Goal: Task Accomplishment & Management: Use online tool/utility

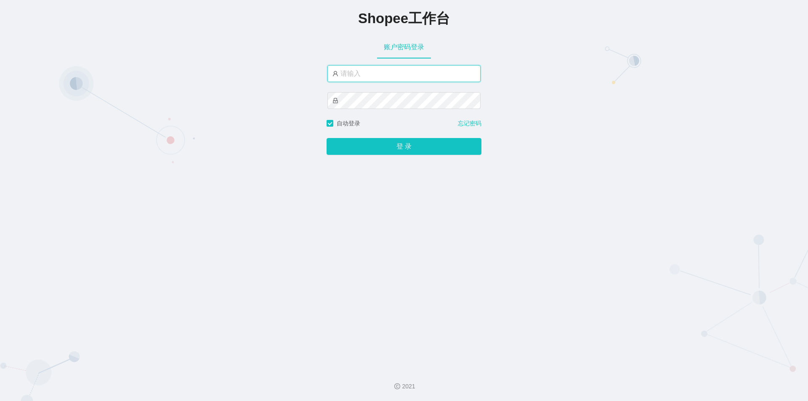
click at [410, 73] on input "text" at bounding box center [404, 73] width 153 height 17
type input "jishu"
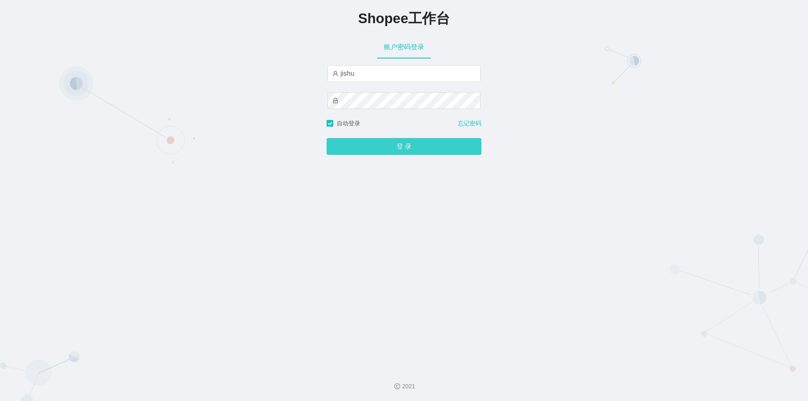
click at [363, 143] on button "登 录" at bounding box center [404, 146] width 155 height 17
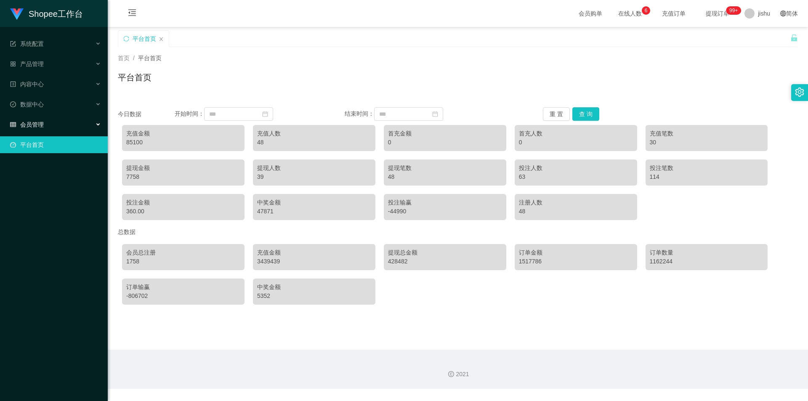
click at [52, 123] on div "会员管理" at bounding box center [54, 124] width 108 height 17
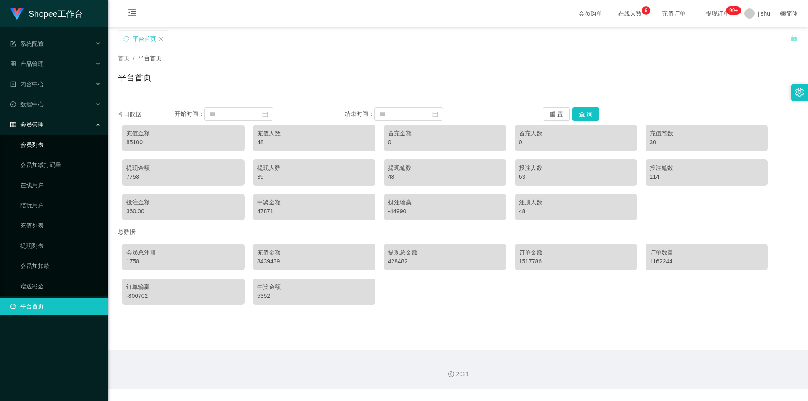
click at [51, 147] on link "会员列表" at bounding box center [60, 144] width 81 height 17
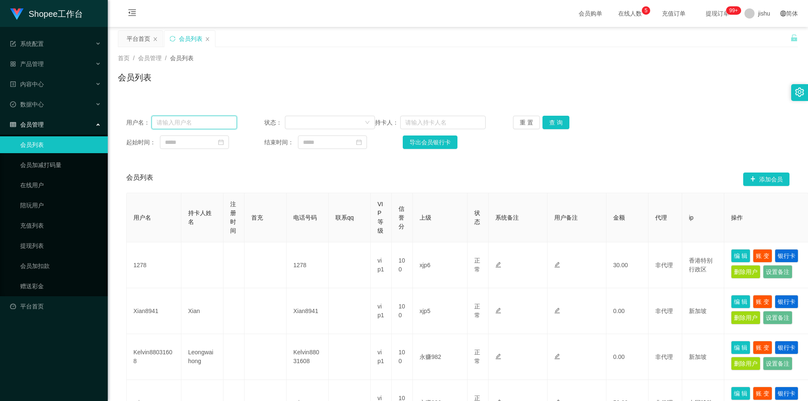
click at [177, 121] on input "text" at bounding box center [194, 122] width 85 height 13
paste input "migarnee"
type input "migarnee"
click at [559, 125] on button "查 询" at bounding box center [556, 122] width 27 height 13
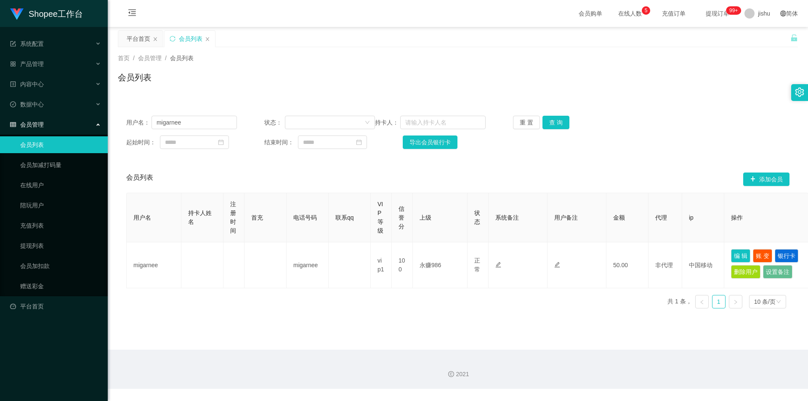
click at [669, 140] on div "起始时间： 结束时间： 导出会员银行卡" at bounding box center [457, 142] width 663 height 13
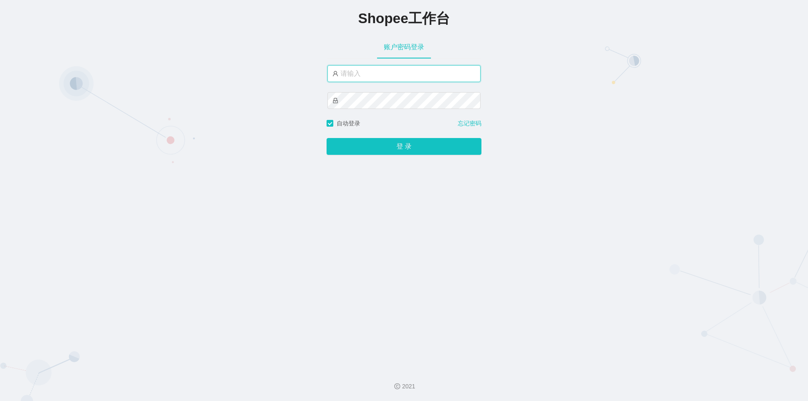
click at [369, 76] on input "text" at bounding box center [404, 73] width 153 height 17
type input "jishu"
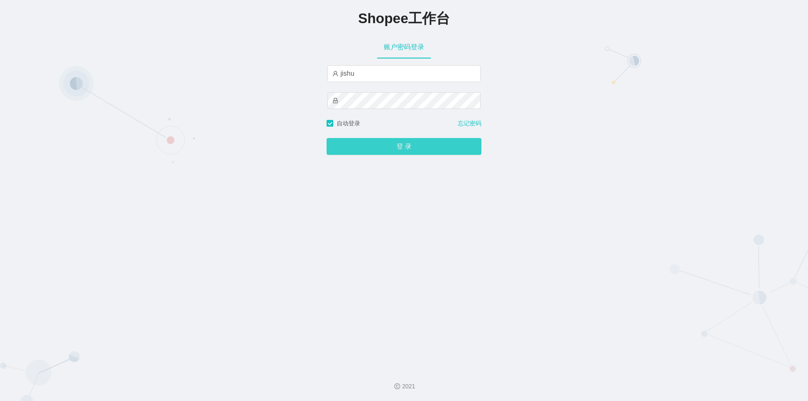
click at [351, 146] on button "登 录" at bounding box center [404, 146] width 155 height 17
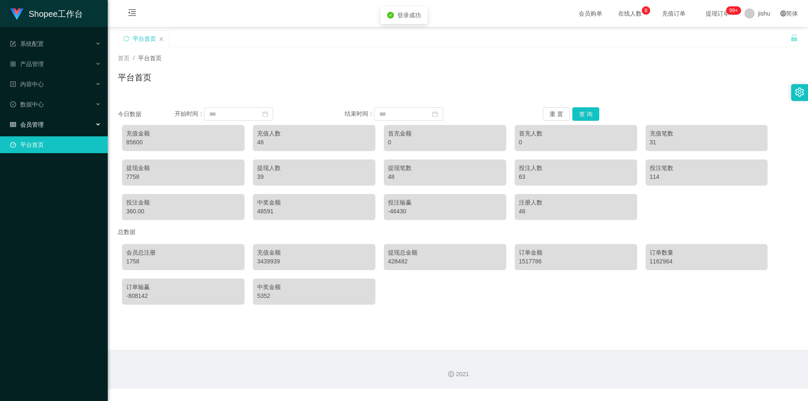
click at [69, 126] on div "会员管理" at bounding box center [54, 124] width 108 height 17
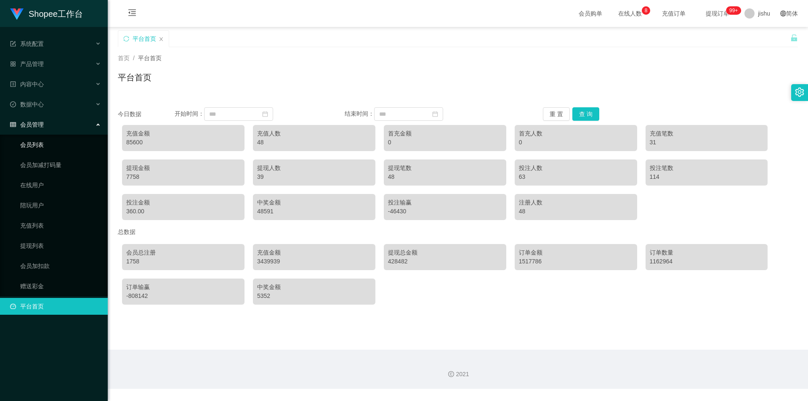
click at [45, 149] on link "会员列表" at bounding box center [60, 144] width 81 height 17
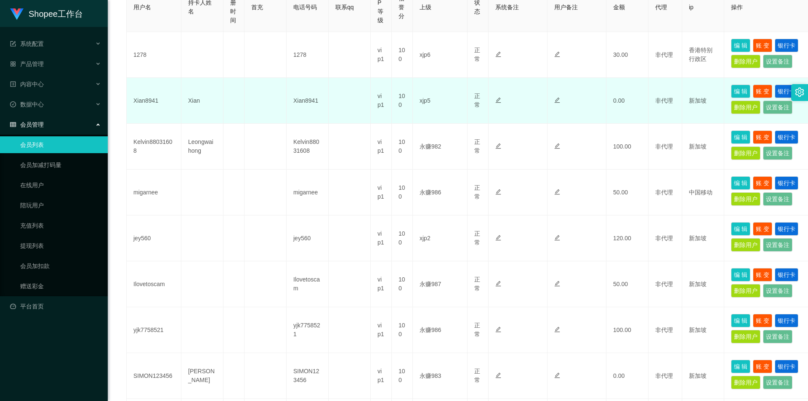
scroll to position [253, 0]
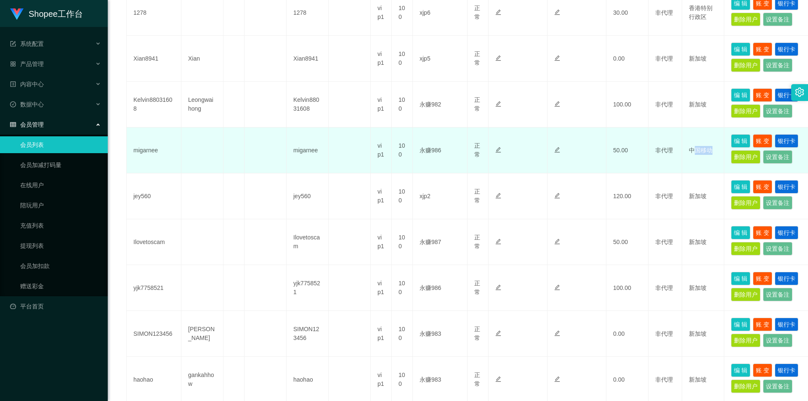
drag, startPoint x: 697, startPoint y: 150, endPoint x: 711, endPoint y: 149, distance: 14.3
click at [711, 149] on td "中国移动" at bounding box center [703, 151] width 42 height 46
drag, startPoint x: 685, startPoint y: 150, endPoint x: 687, endPoint y: 163, distance: 12.9
click at [687, 150] on td "中国移动" at bounding box center [703, 151] width 42 height 46
drag, startPoint x: 689, startPoint y: 152, endPoint x: 712, endPoint y: 152, distance: 23.6
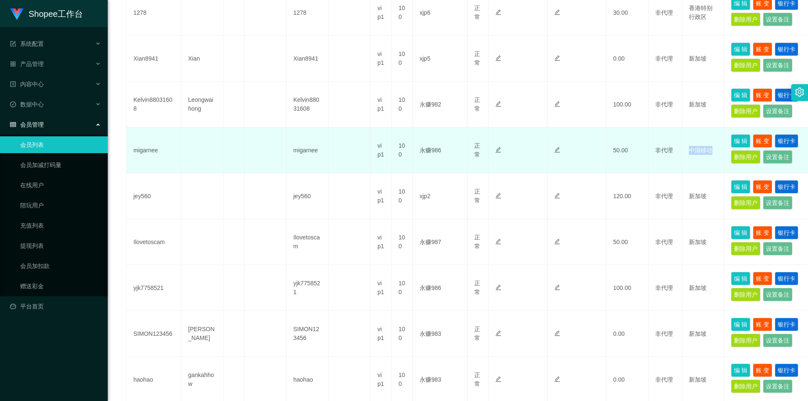
click at [712, 152] on td "中国移动" at bounding box center [703, 151] width 42 height 46
click at [590, 156] on td at bounding box center [577, 151] width 59 height 46
drag, startPoint x: 152, startPoint y: 154, endPoint x: 133, endPoint y: 154, distance: 18.9
click at [133, 154] on td "migarnee" at bounding box center [154, 151] width 55 height 46
copy td "migarnee"
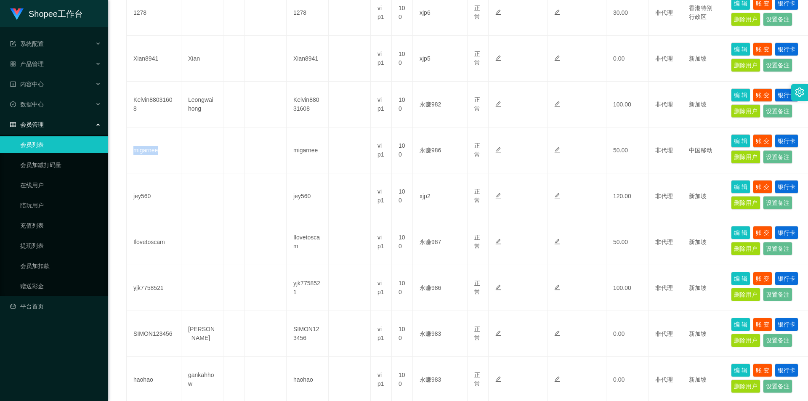
click at [48, 124] on div "会员管理" at bounding box center [54, 124] width 108 height 17
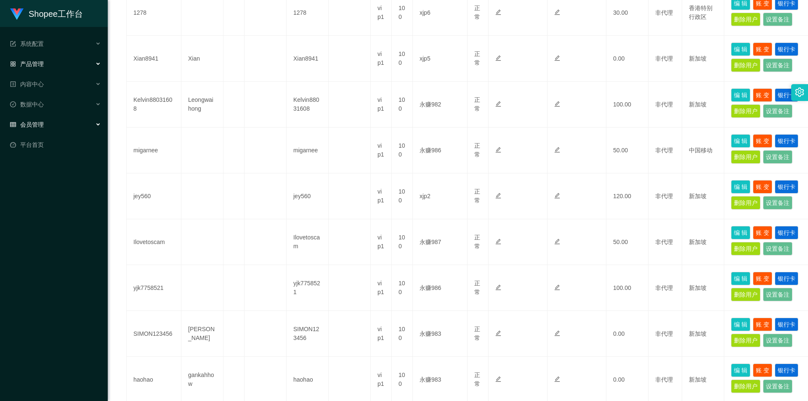
click at [54, 62] on div "产品管理" at bounding box center [54, 64] width 108 height 17
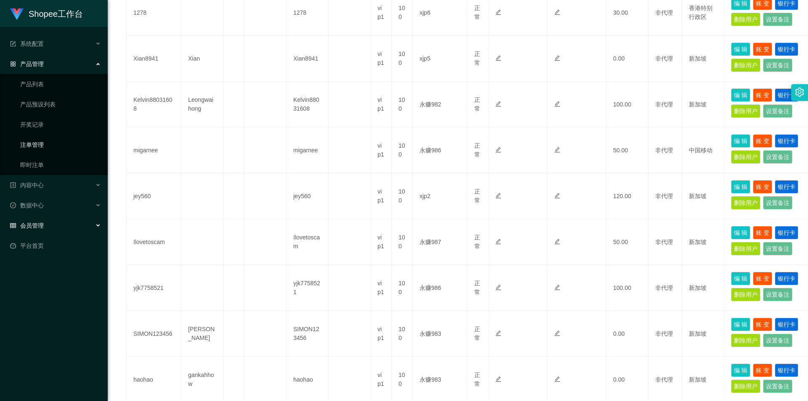
click at [51, 144] on link "注单管理" at bounding box center [60, 144] width 81 height 17
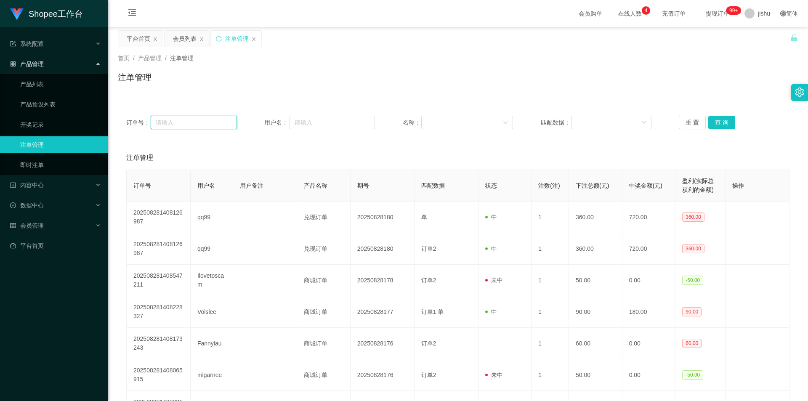
click at [174, 120] on input "text" at bounding box center [194, 122] width 86 height 13
click at [298, 119] on input "text" at bounding box center [332, 122] width 85 height 13
paste input "migarnee"
type input "migarnee"
click at [723, 120] on button "查 询" at bounding box center [721, 122] width 27 height 13
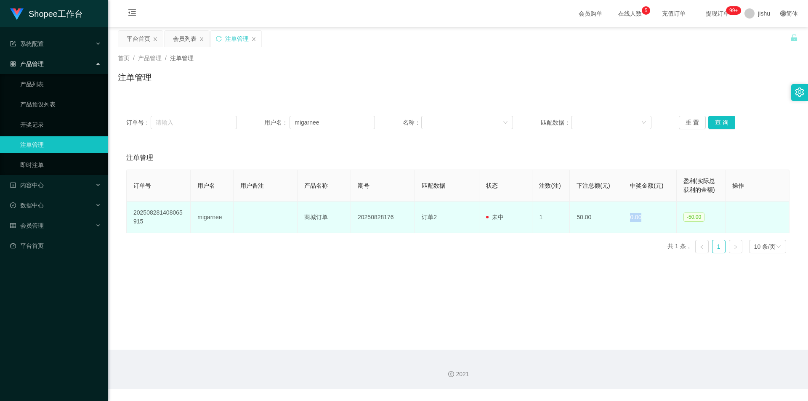
drag, startPoint x: 647, startPoint y: 217, endPoint x: 615, endPoint y: 219, distance: 32.0
click at [616, 219] on tr "202508281408065915 migarnee 商城订单 20250828176 订单2 未中 1 50.00 0.00 -50.00" at bounding box center [458, 218] width 663 height 32
click at [660, 221] on td "0.00" at bounding box center [649, 218] width 53 height 32
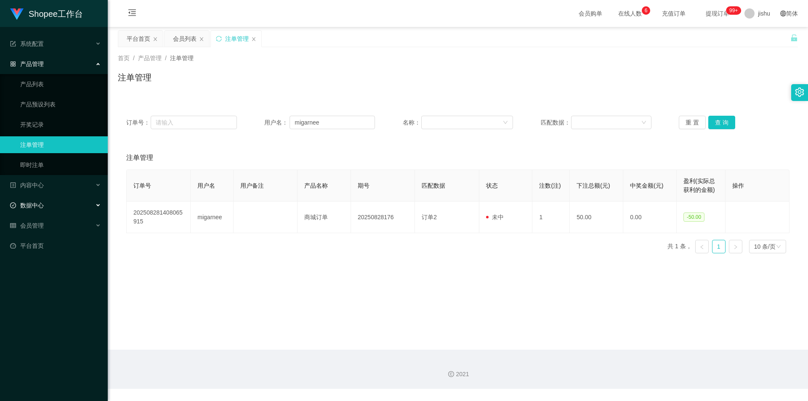
click at [53, 211] on div "数据中心" at bounding box center [54, 205] width 108 height 17
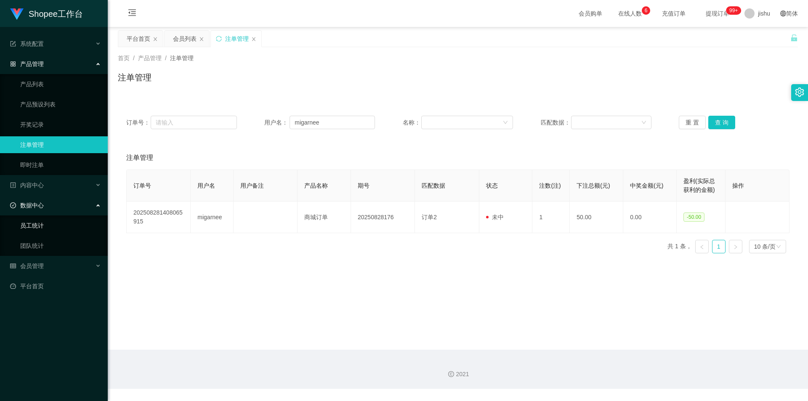
click at [50, 225] on link "员工统计" at bounding box center [60, 225] width 81 height 17
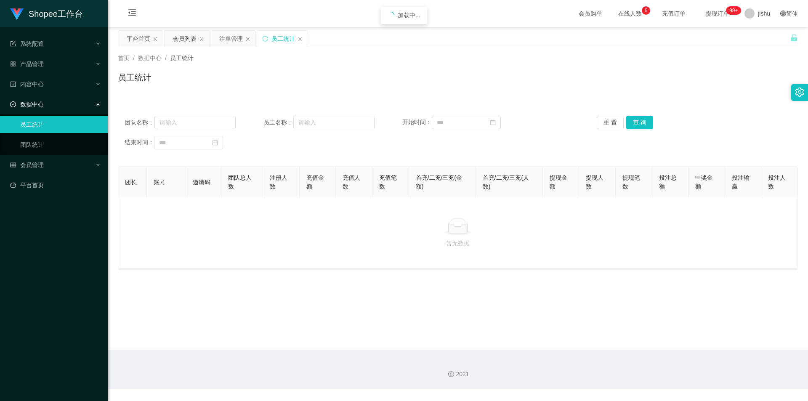
click at [40, 247] on div "Shopee工作台 系统配置 产品管理 产品列表 产品预设列表 开奖记录 注单管理 即时注单 内容中心 数据中心 员工统计 团队统计 会员管理 会员列表 会员…" at bounding box center [54, 200] width 108 height 401
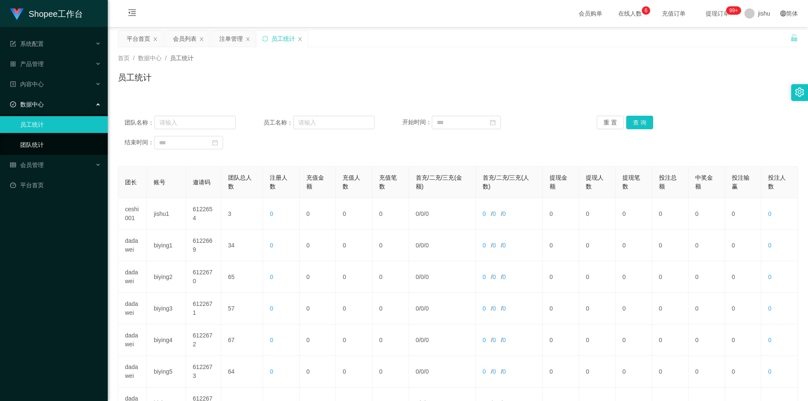
click at [31, 147] on link "团队统计" at bounding box center [60, 144] width 81 height 17
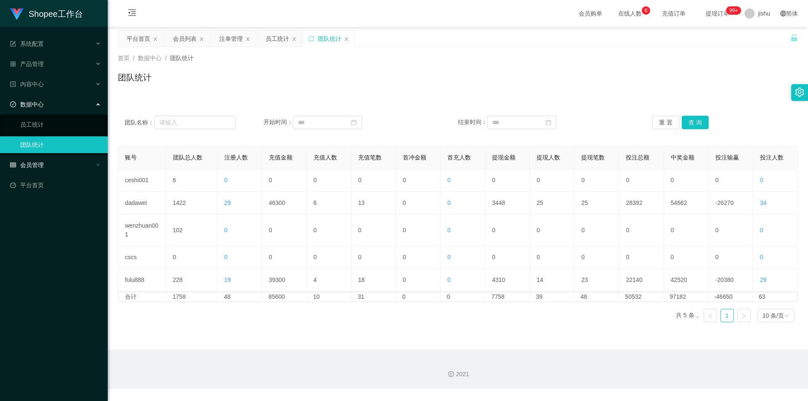
click at [35, 157] on div "会员管理" at bounding box center [54, 165] width 108 height 17
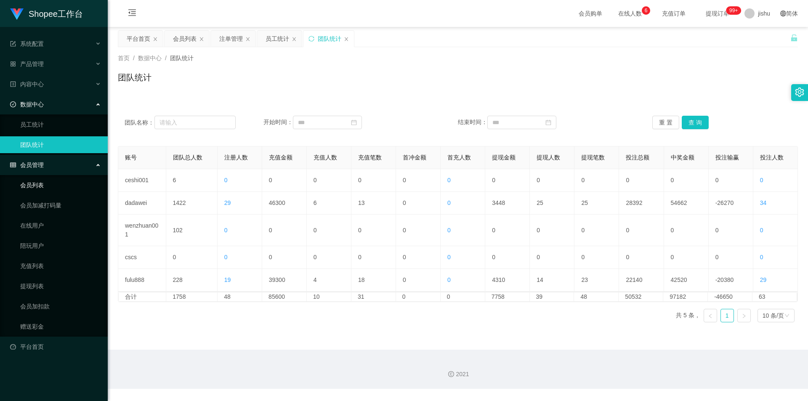
click at [44, 190] on link "会员列表" at bounding box center [60, 185] width 81 height 17
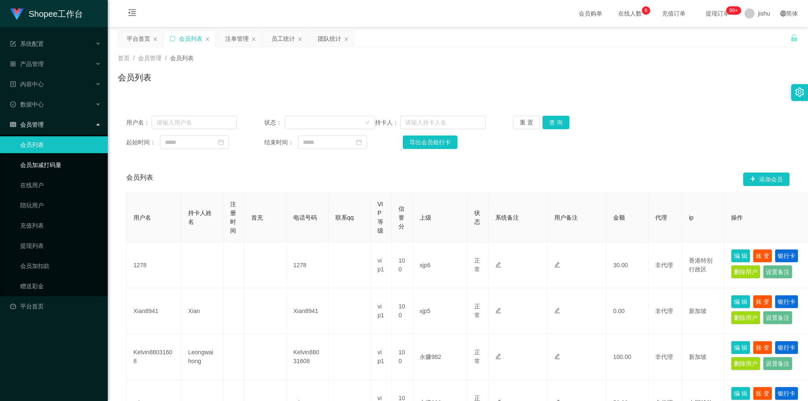
click at [56, 169] on link "会员加减打码量" at bounding box center [60, 165] width 81 height 17
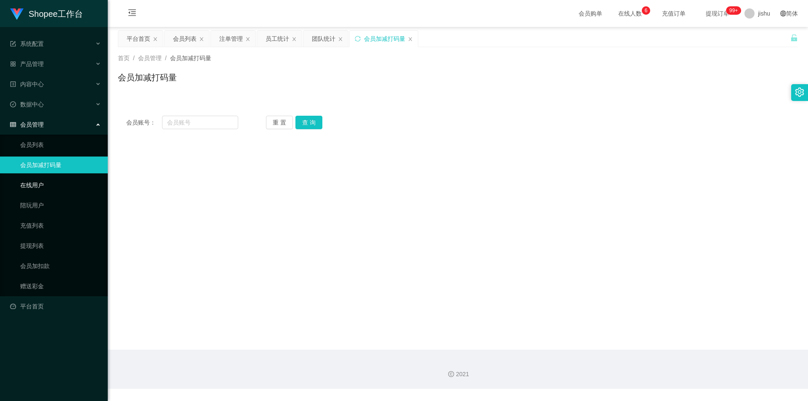
click at [51, 183] on link "在线用户" at bounding box center [60, 185] width 81 height 17
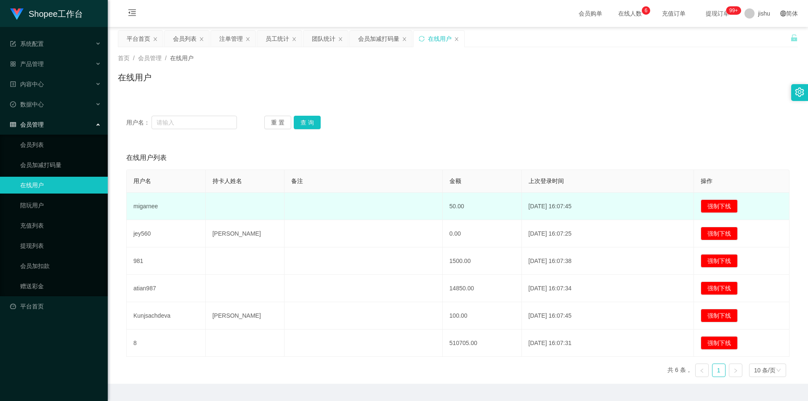
drag, startPoint x: 565, startPoint y: 208, endPoint x: 579, endPoint y: 208, distance: 14.3
click at [579, 208] on td "2025-08-28 16:07:45" at bounding box center [608, 206] width 173 height 27
click at [595, 208] on td "2025-08-28 16:07:45" at bounding box center [608, 206] width 173 height 27
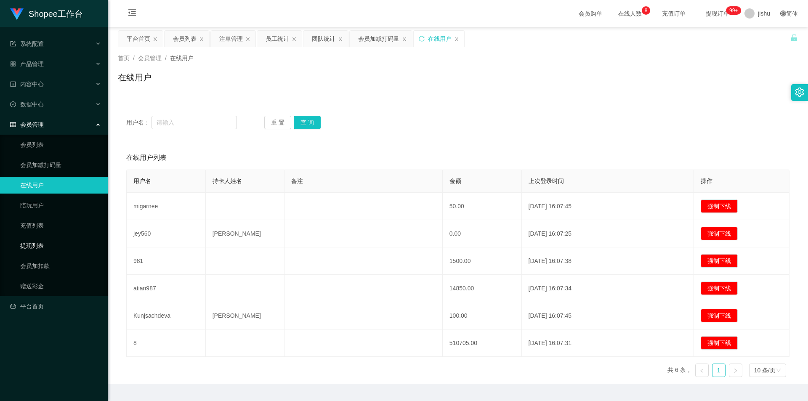
click at [41, 243] on link "提现列表" at bounding box center [60, 245] width 81 height 17
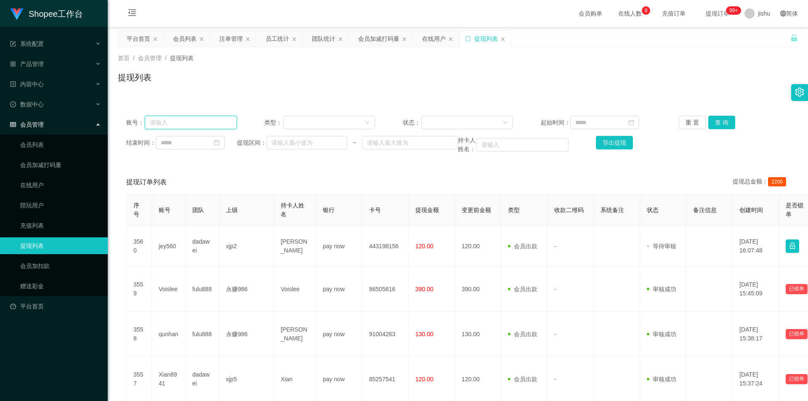
click at [176, 123] on input "text" at bounding box center [191, 122] width 92 height 13
paste input "migarnee"
type input "migarnee"
click at [717, 120] on button "查 询" at bounding box center [721, 122] width 27 height 13
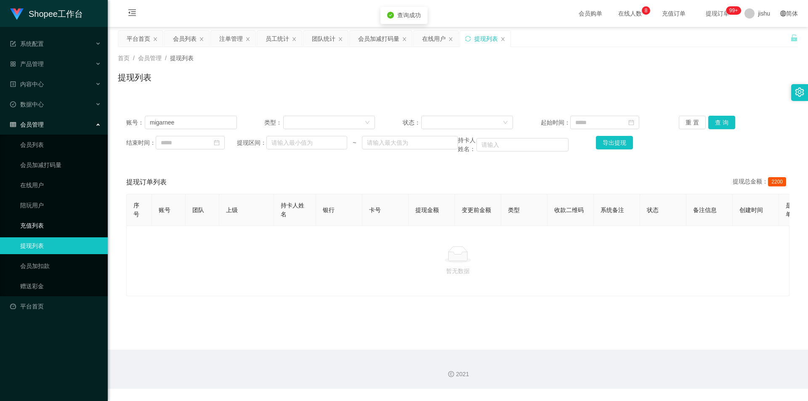
click at [53, 225] on link "充值列表" at bounding box center [60, 225] width 81 height 17
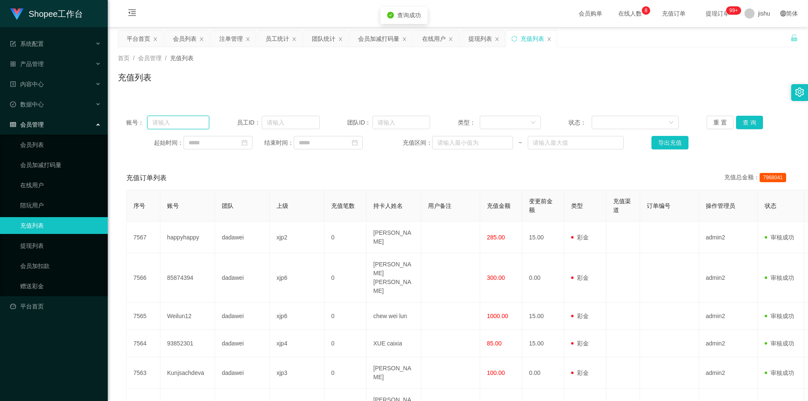
click at [190, 122] on input "text" at bounding box center [178, 122] width 62 height 13
paste input "migarnee"
type input "migarnee"
click at [740, 121] on button "查 询" at bounding box center [749, 122] width 27 height 13
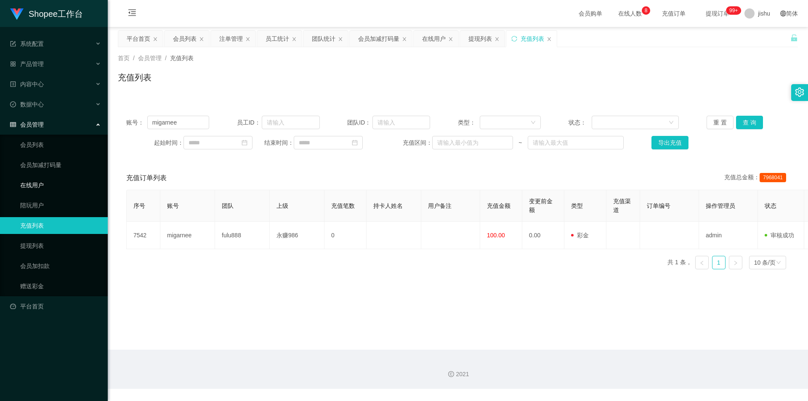
click at [52, 186] on link "在线用户" at bounding box center [60, 185] width 81 height 17
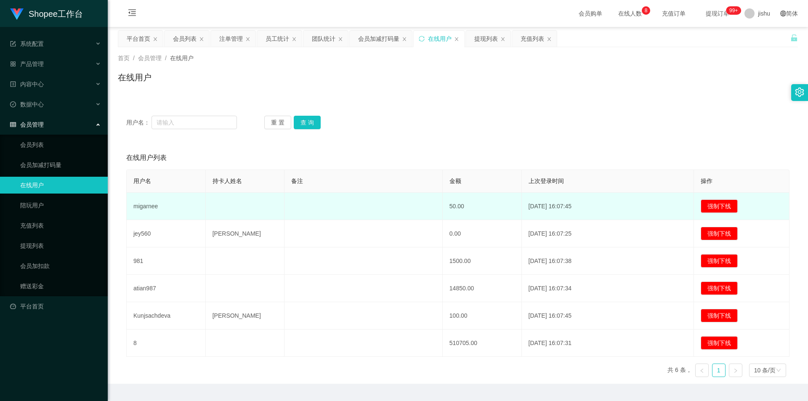
drag, startPoint x: 571, startPoint y: 208, endPoint x: 583, endPoint y: 207, distance: 12.3
click at [583, 207] on td "2025-08-28 16:07:45" at bounding box center [608, 206] width 173 height 27
click at [588, 207] on td "2025-08-28 16:07:45" at bounding box center [608, 206] width 173 height 27
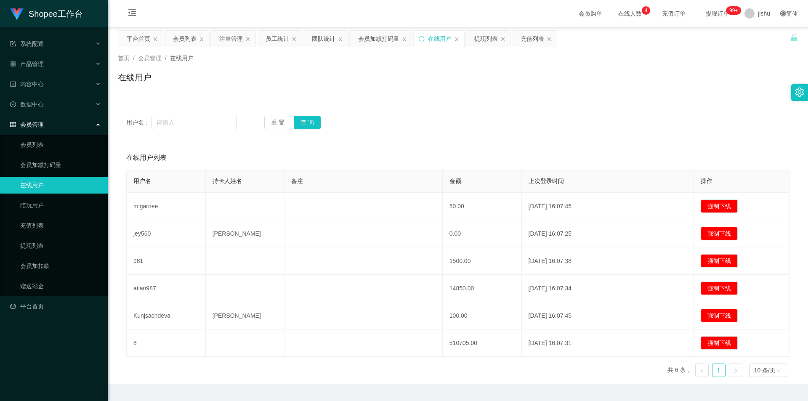
click at [53, 123] on div "会员管理" at bounding box center [54, 124] width 108 height 17
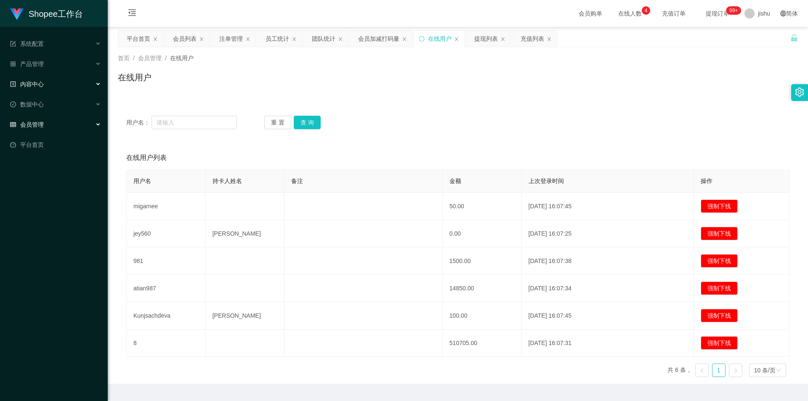
click at [47, 84] on div "内容中心" at bounding box center [54, 84] width 108 height 17
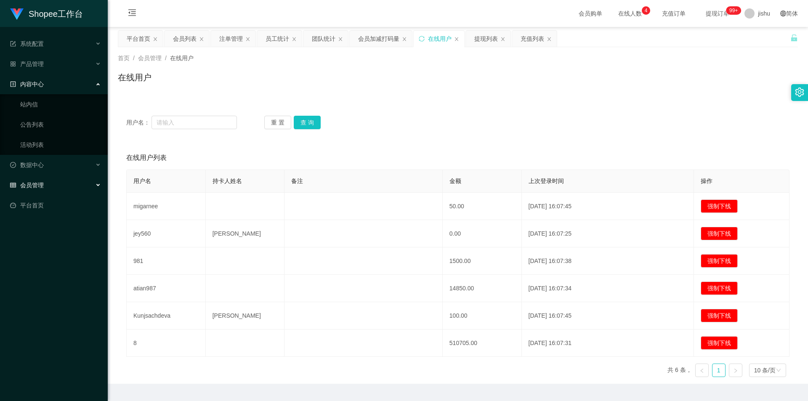
click at [47, 84] on div "内容中心" at bounding box center [54, 84] width 108 height 17
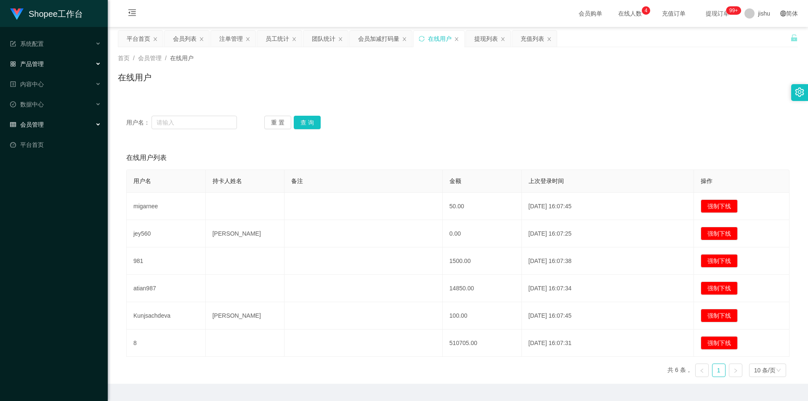
click at [44, 63] on div "产品管理" at bounding box center [54, 64] width 108 height 17
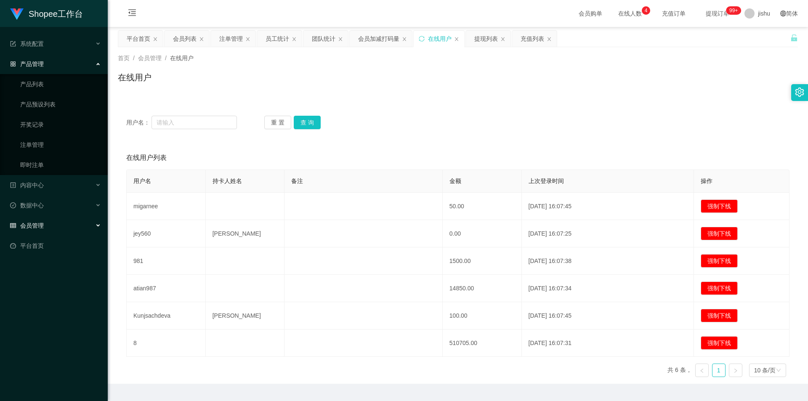
click at [44, 63] on div "产品管理" at bounding box center [54, 64] width 108 height 17
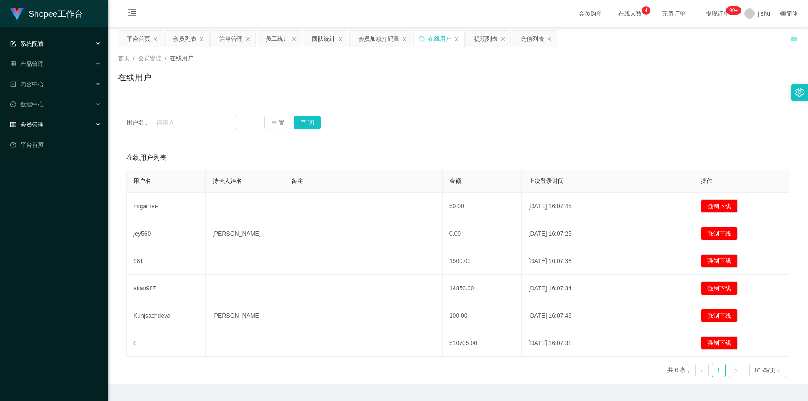
click at [44, 43] on div "系统配置" at bounding box center [54, 43] width 108 height 17
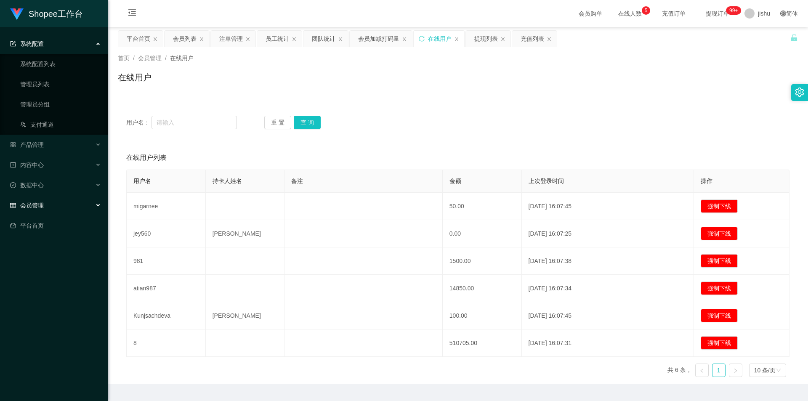
click at [44, 43] on div "系统配置" at bounding box center [54, 43] width 108 height 17
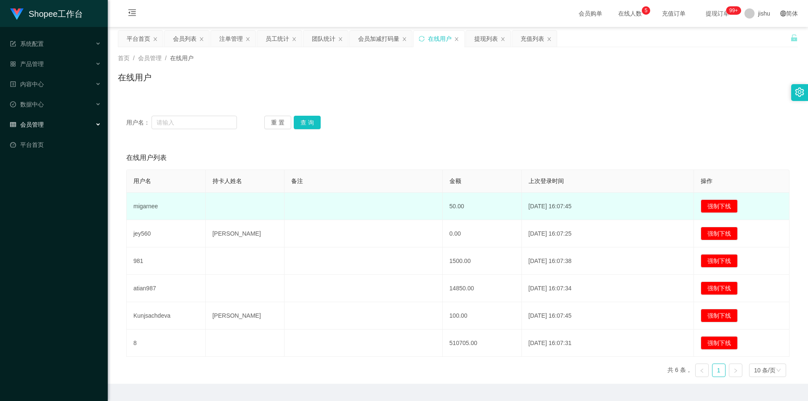
drag, startPoint x: 576, startPoint y: 210, endPoint x: 582, endPoint y: 210, distance: 6.3
click at [582, 210] on td "2025-08-28 16:07:45" at bounding box center [608, 206] width 173 height 27
click at [546, 203] on td "2025-08-28 16:07:45" at bounding box center [608, 206] width 173 height 27
drag, startPoint x: 565, startPoint y: 207, endPoint x: 586, endPoint y: 207, distance: 21.0
click at [586, 207] on td "2025-08-28 16:07:45" at bounding box center [608, 206] width 173 height 27
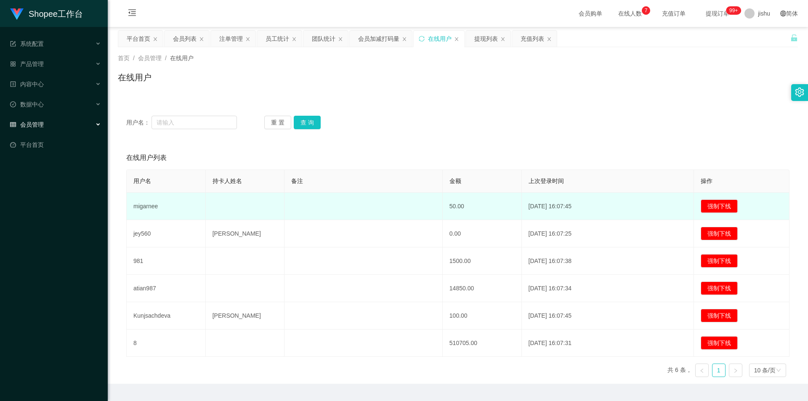
click at [589, 207] on td "2025-08-28 16:07:45" at bounding box center [608, 206] width 173 height 27
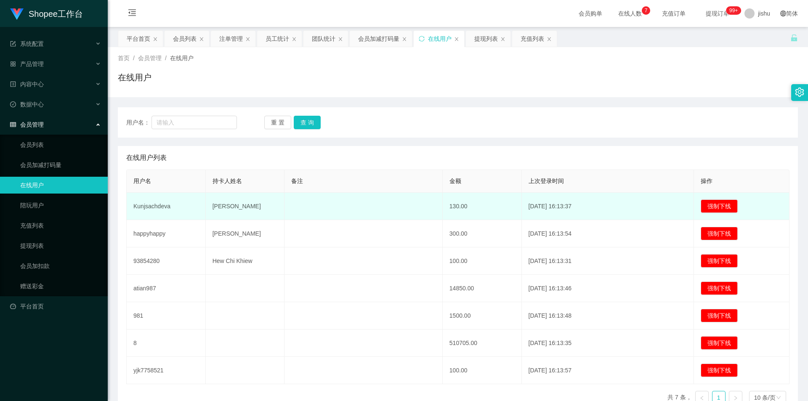
scroll to position [49, 0]
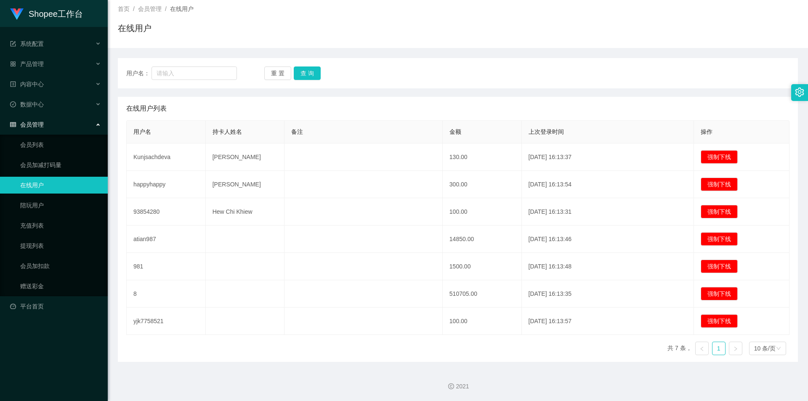
click at [53, 125] on div "会员管理" at bounding box center [54, 124] width 108 height 17
